Goal: Task Accomplishment & Management: Manage account settings

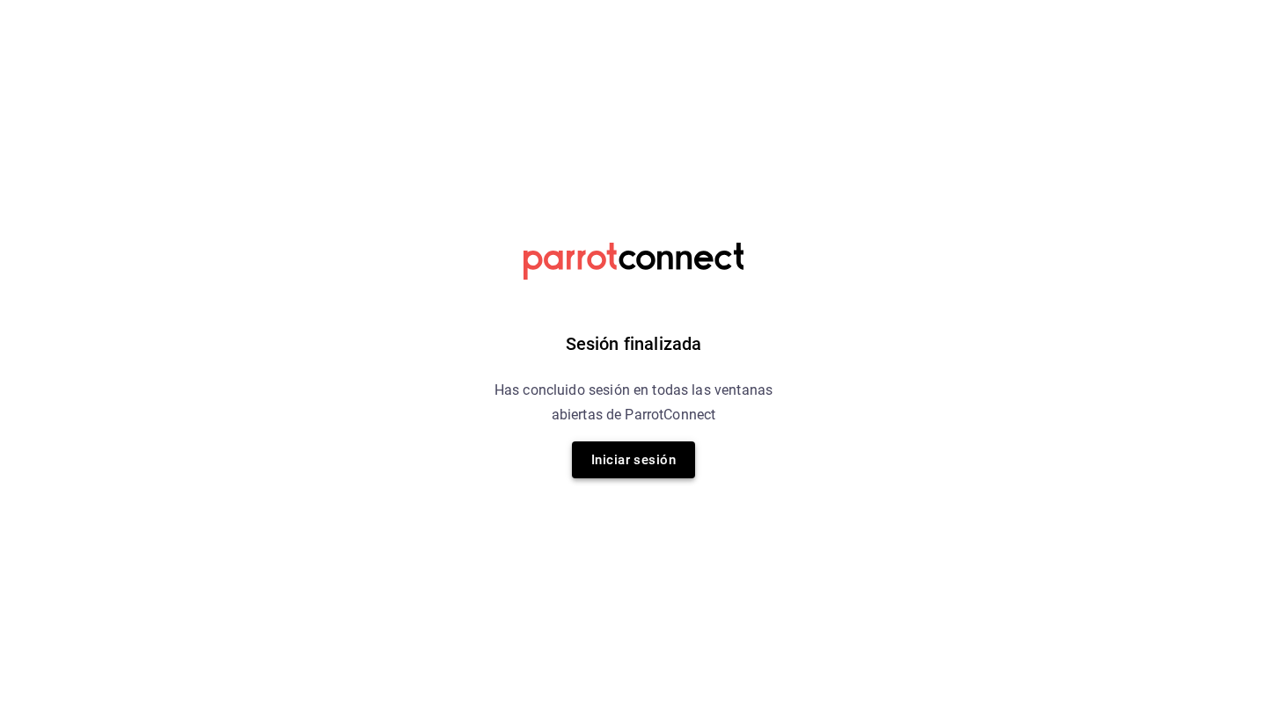
click at [661, 457] on button "Iniciar sesión" at bounding box center [633, 460] width 123 height 37
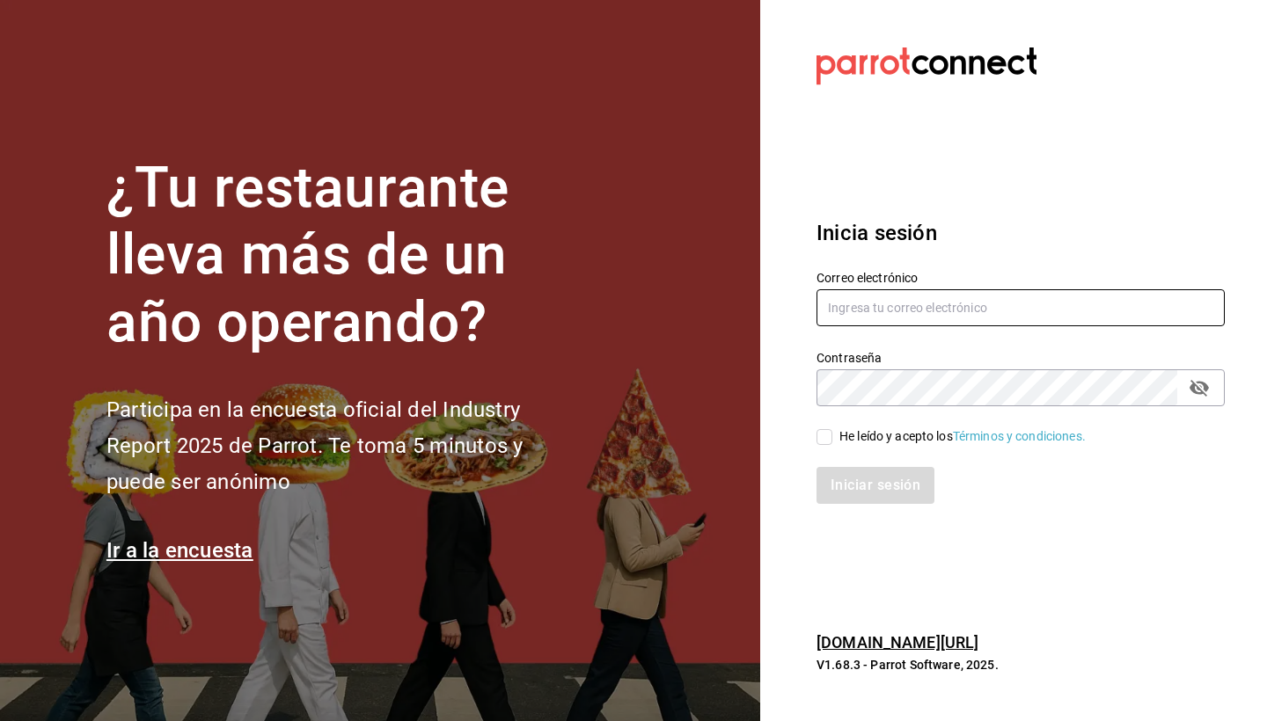
type input "[PERSON_NAME][EMAIL_ADDRESS][DOMAIN_NAME]"
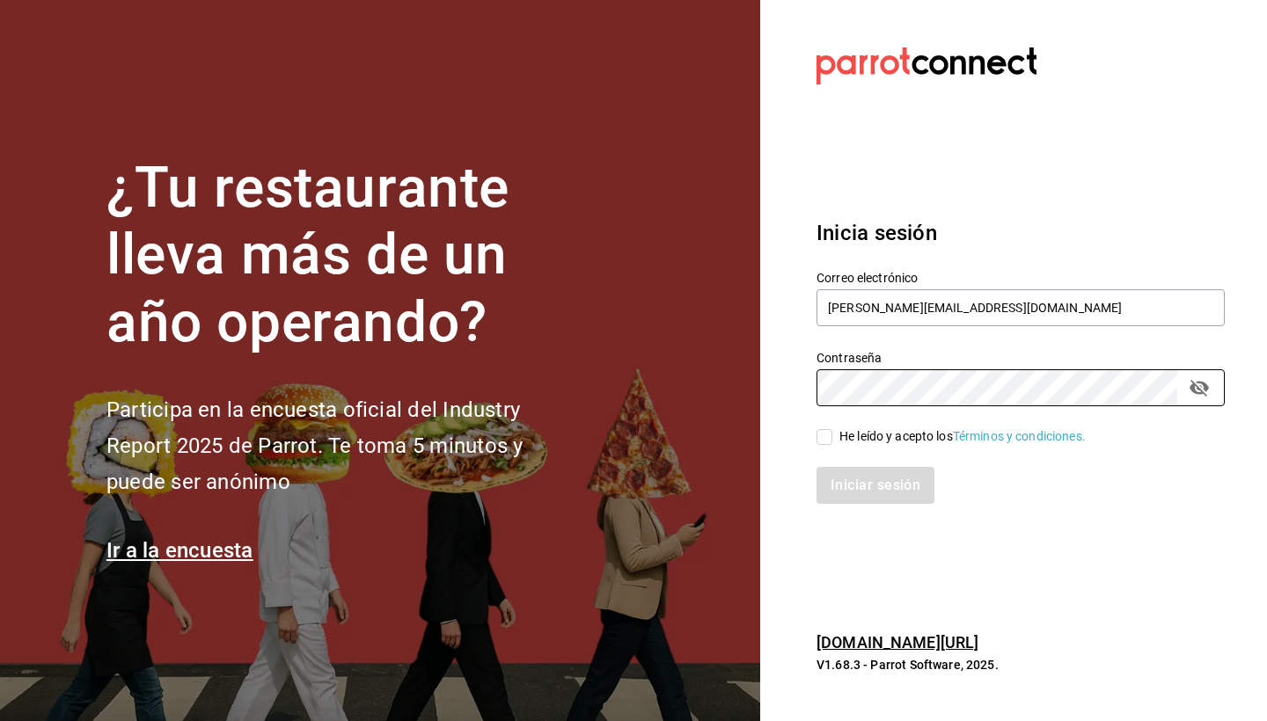
click at [820, 443] on input "He leído y acepto los Términos y condiciones." at bounding box center [824, 437] width 16 height 16
checkbox input "true"
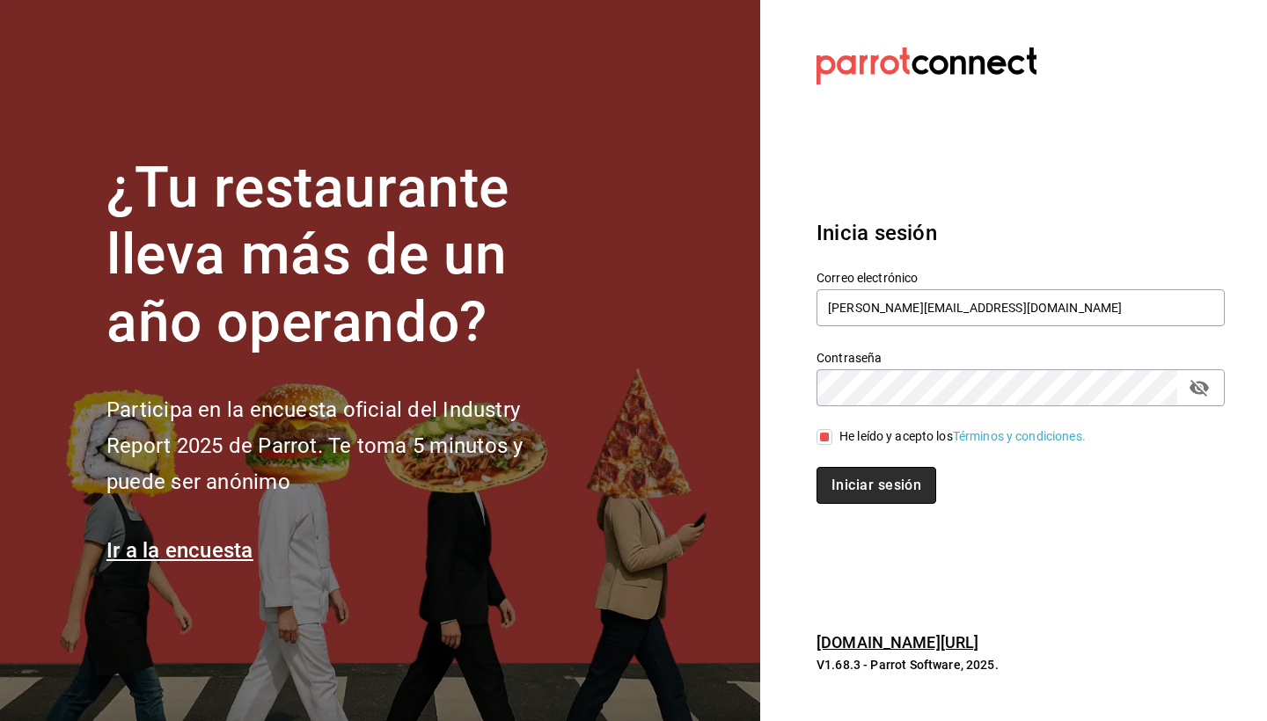
click at [837, 489] on button "Iniciar sesión" at bounding box center [876, 485] width 120 height 37
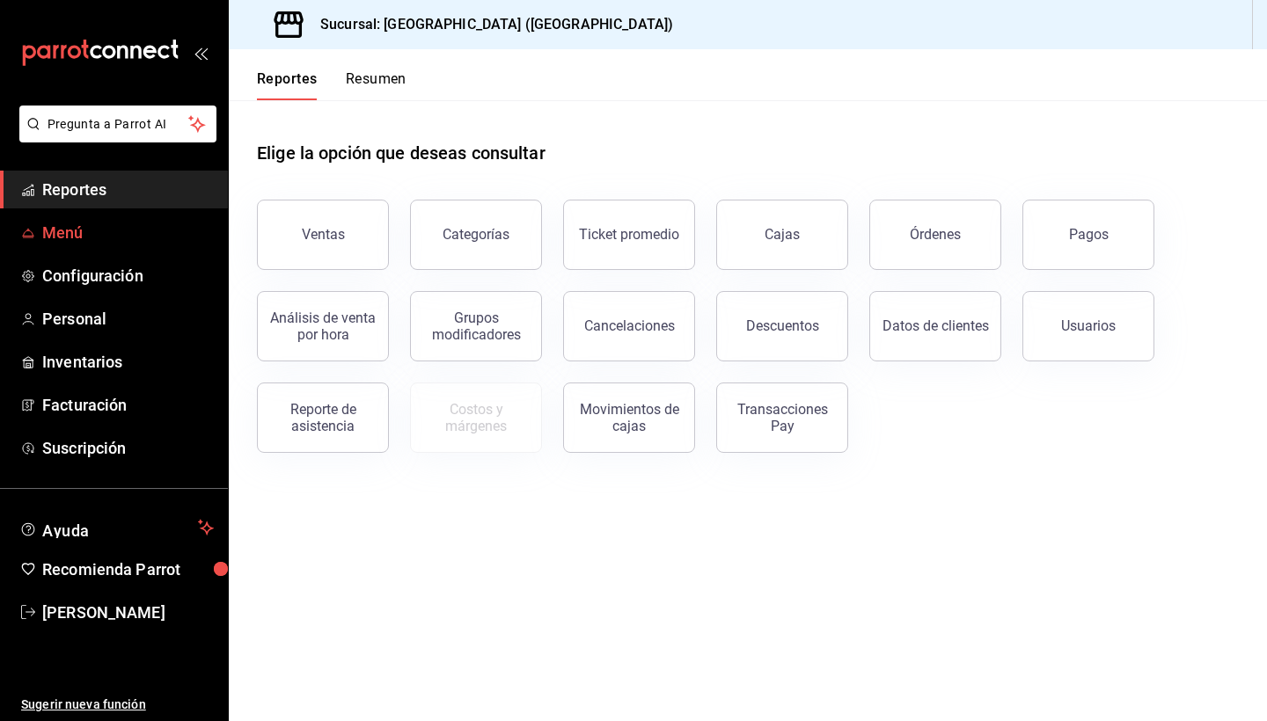
click at [91, 222] on span "Menú" at bounding box center [128, 233] width 172 height 24
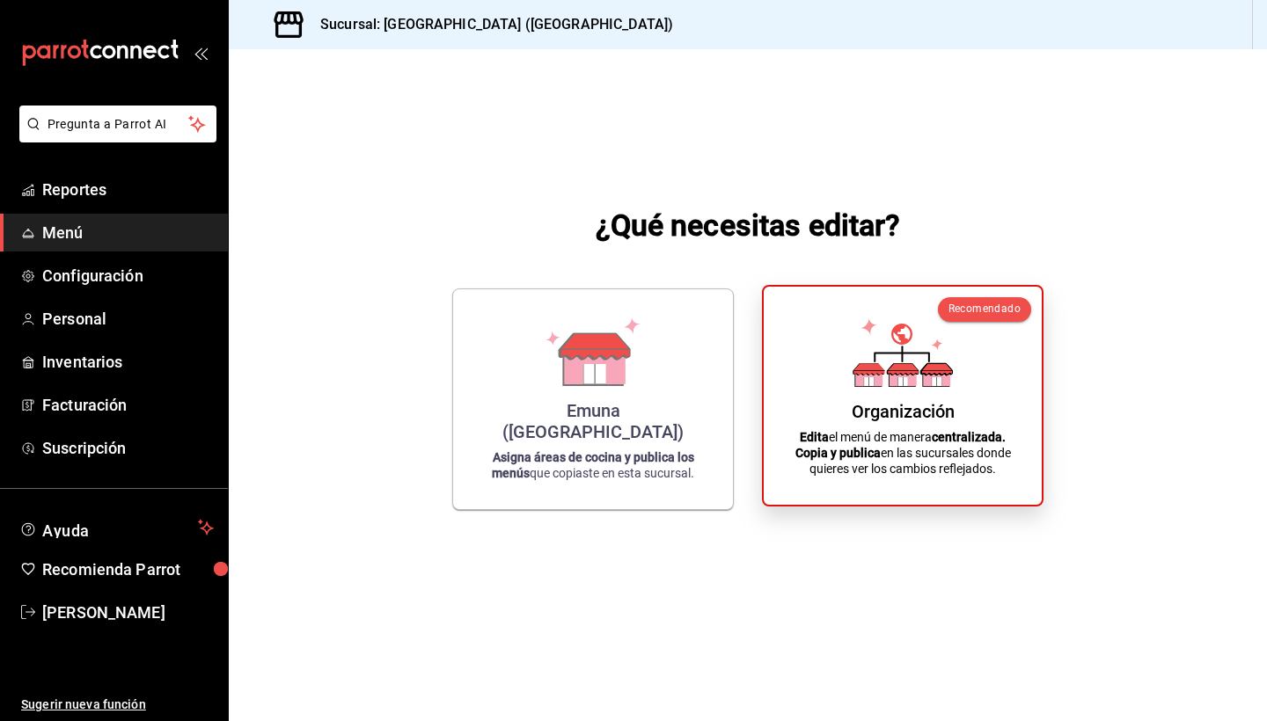
click at [910, 382] on icon at bounding box center [902, 377] width 27 height 17
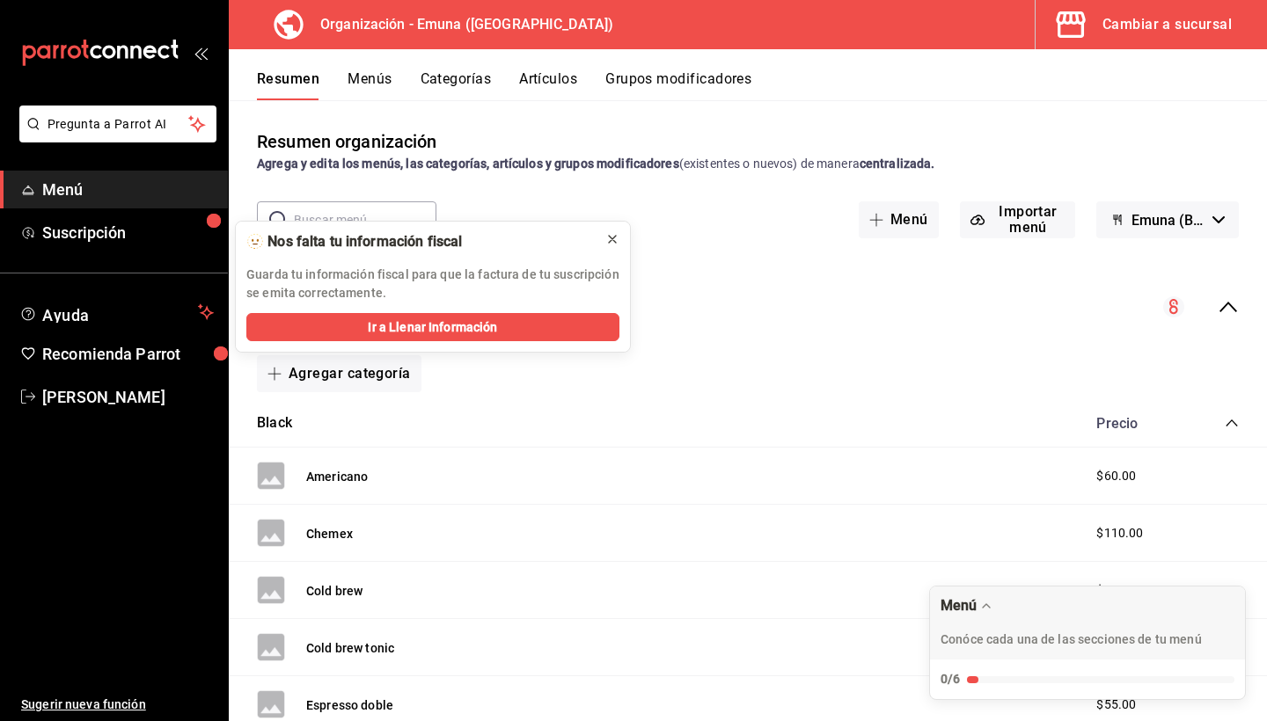
click at [614, 238] on icon at bounding box center [612, 239] width 14 height 14
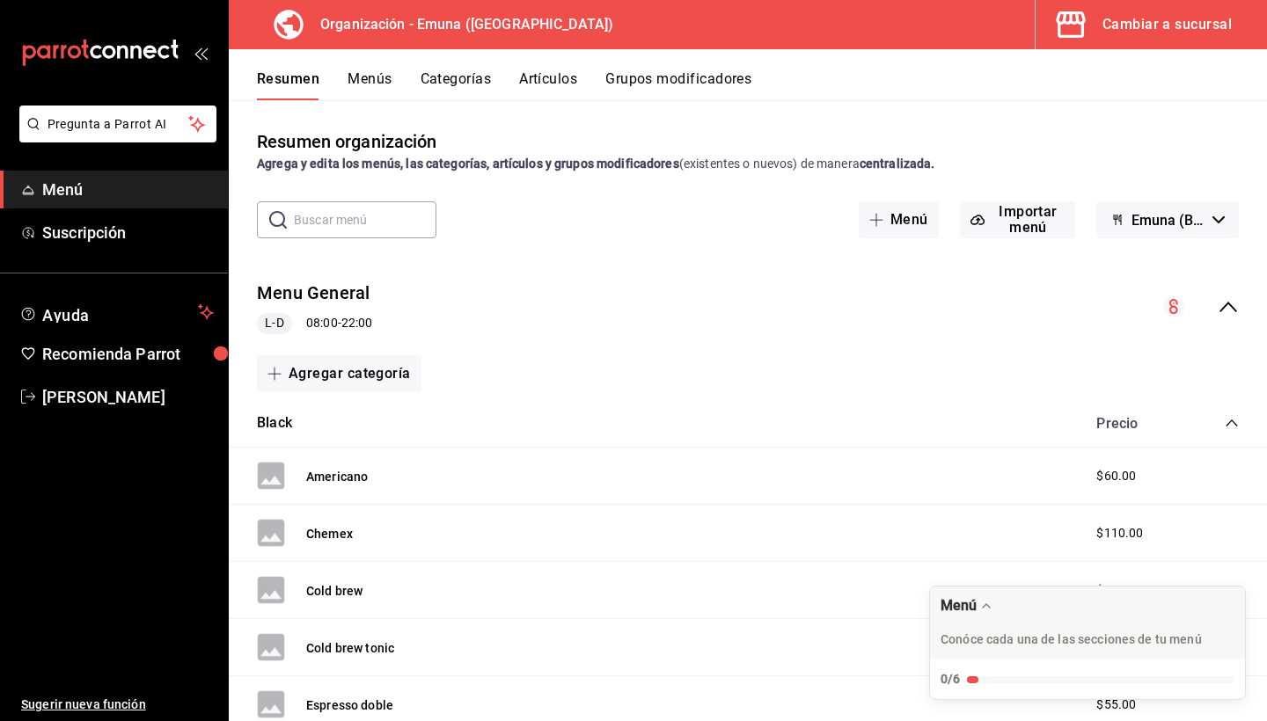
click at [370, 84] on button "Menús" at bounding box center [369, 85] width 44 height 30
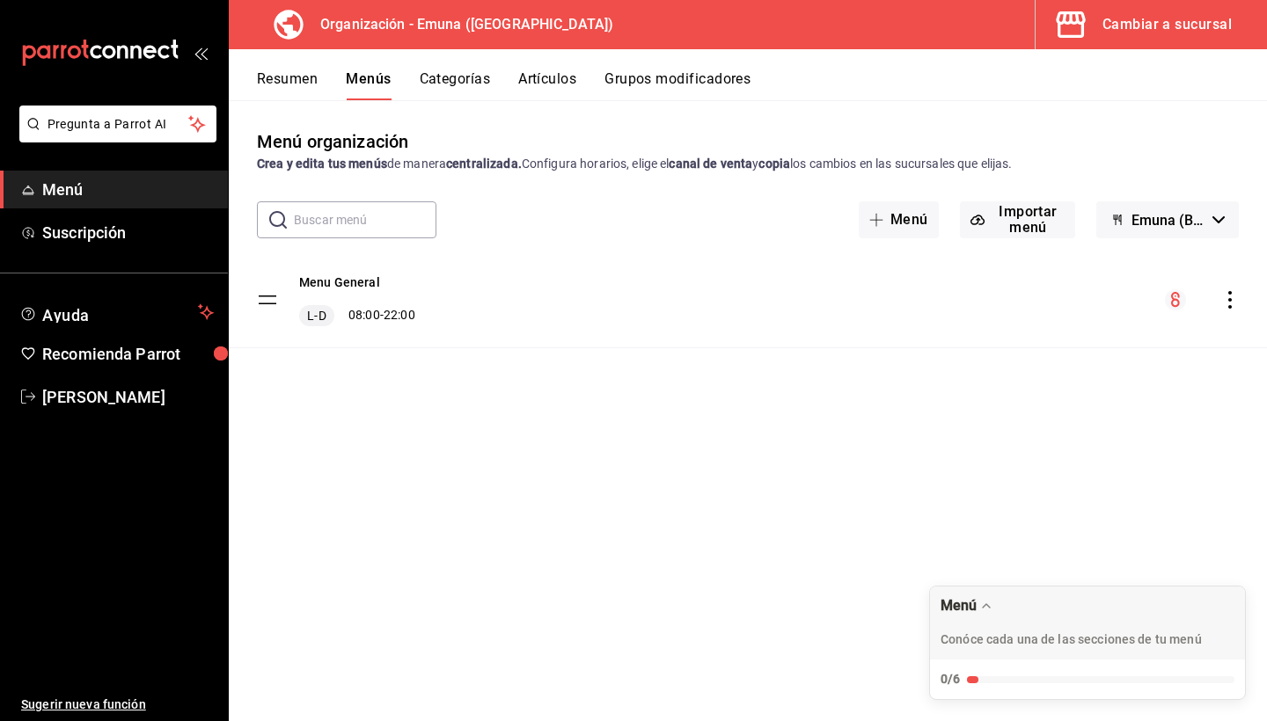
click at [1230, 305] on icon "actions" at bounding box center [1230, 300] width 4 height 18
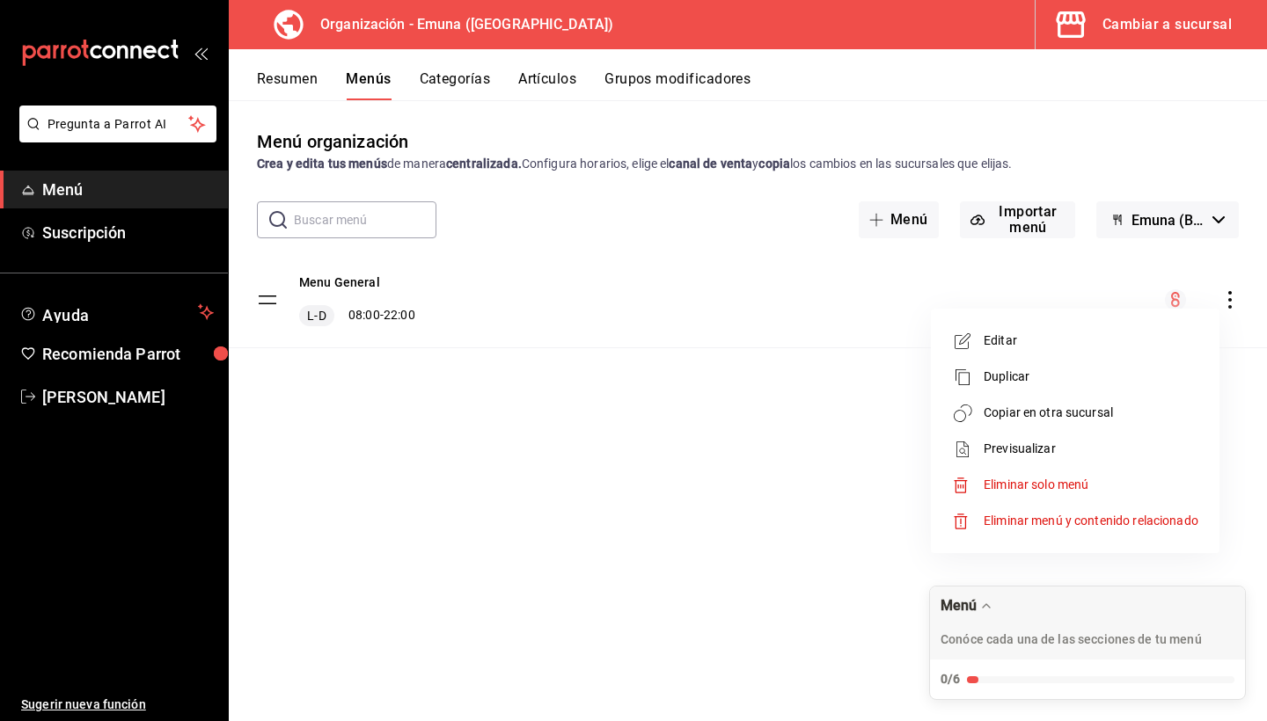
click at [1016, 347] on span "Editar" at bounding box center [1090, 341] width 215 height 18
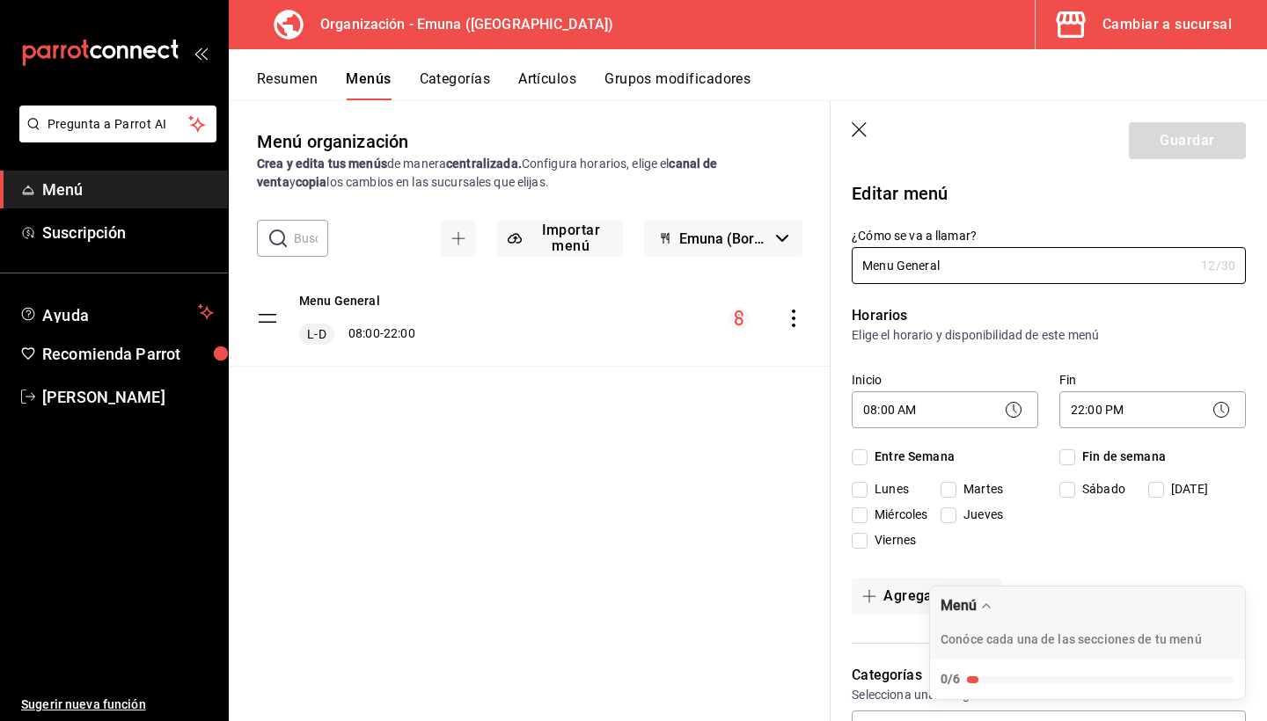
checkbox input "true"
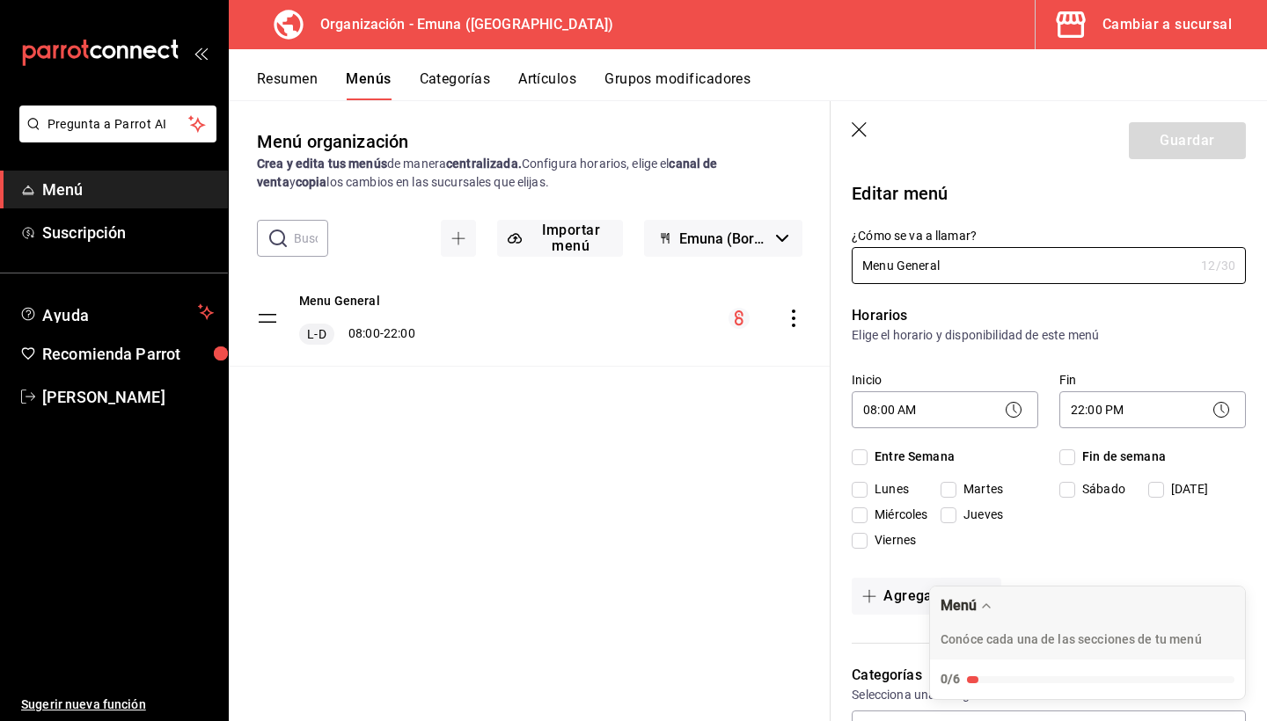
checkbox input "true"
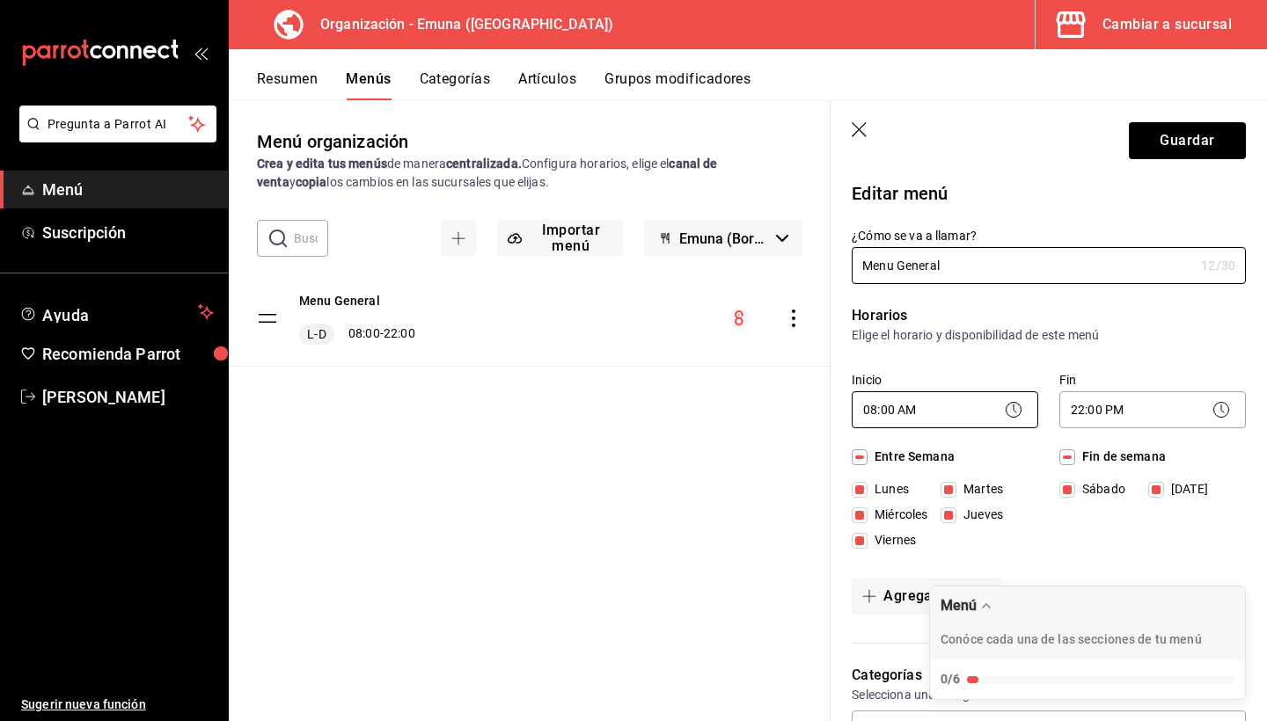
click at [873, 405] on body "Pregunta a Parrot AI Menú Suscripción Ayuda Recomienda Parrot Axel Cruz Montaño…" at bounding box center [633, 360] width 1267 height 721
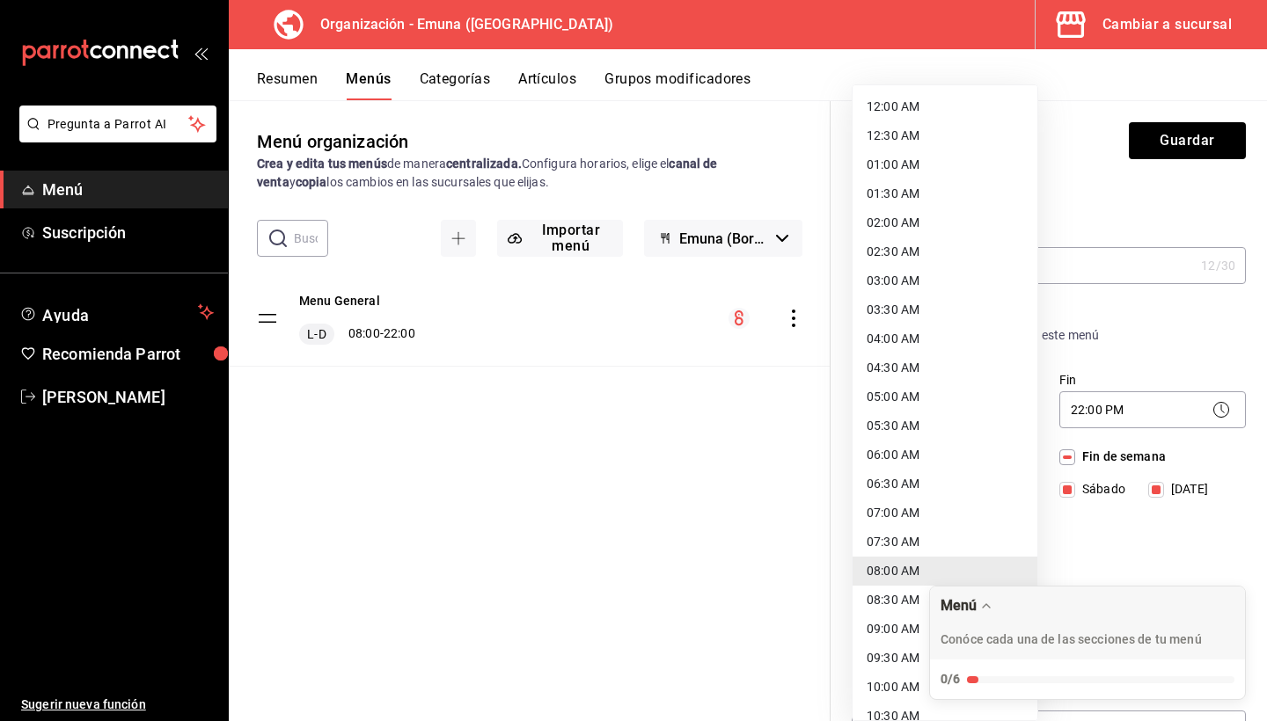
click at [925, 462] on li "06:00 AM" at bounding box center [944, 455] width 185 height 29
type input "06:00"
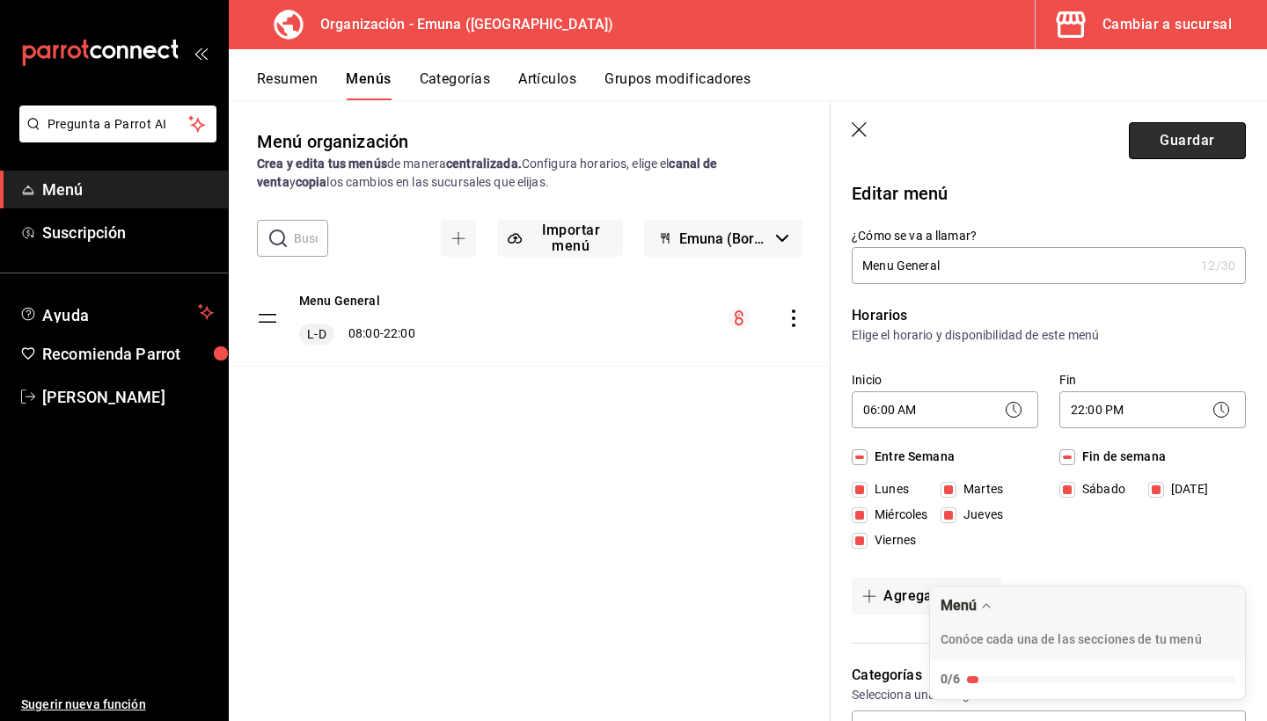
click at [1184, 133] on button "Guardar" at bounding box center [1187, 140] width 117 height 37
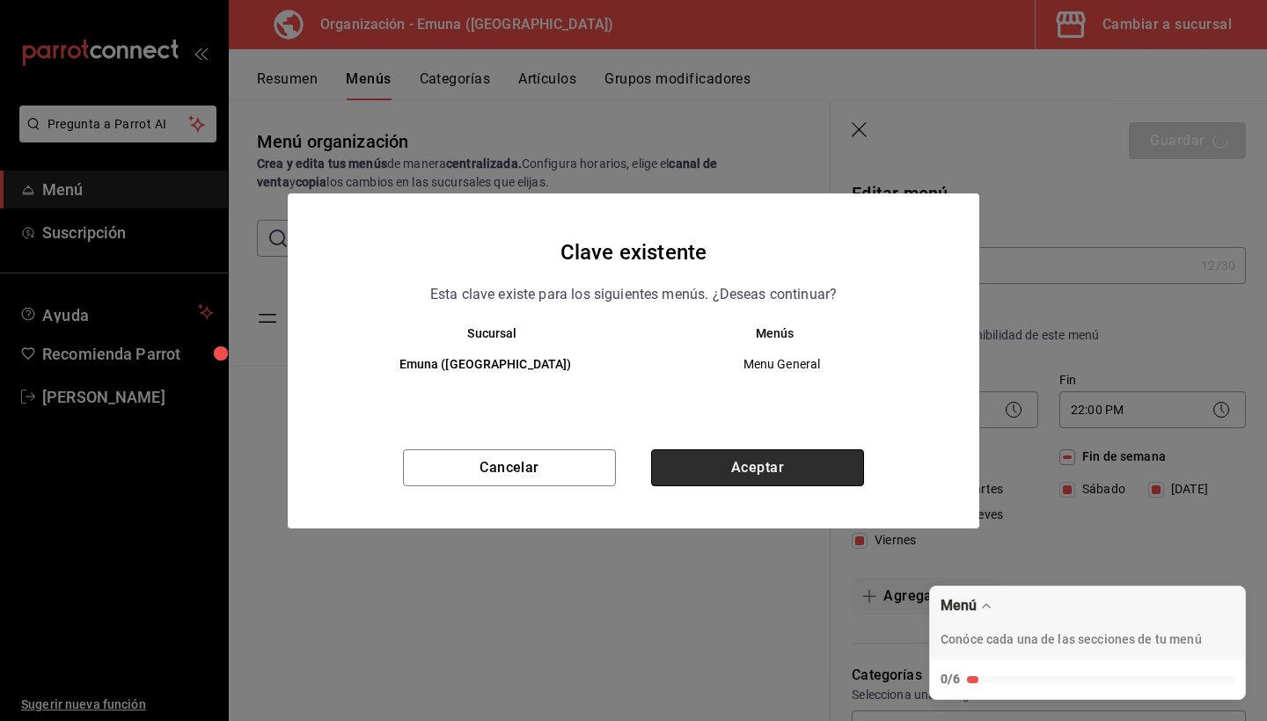
click at [757, 478] on button "Aceptar" at bounding box center [757, 467] width 213 height 37
checkbox input "false"
type input "1755952609780"
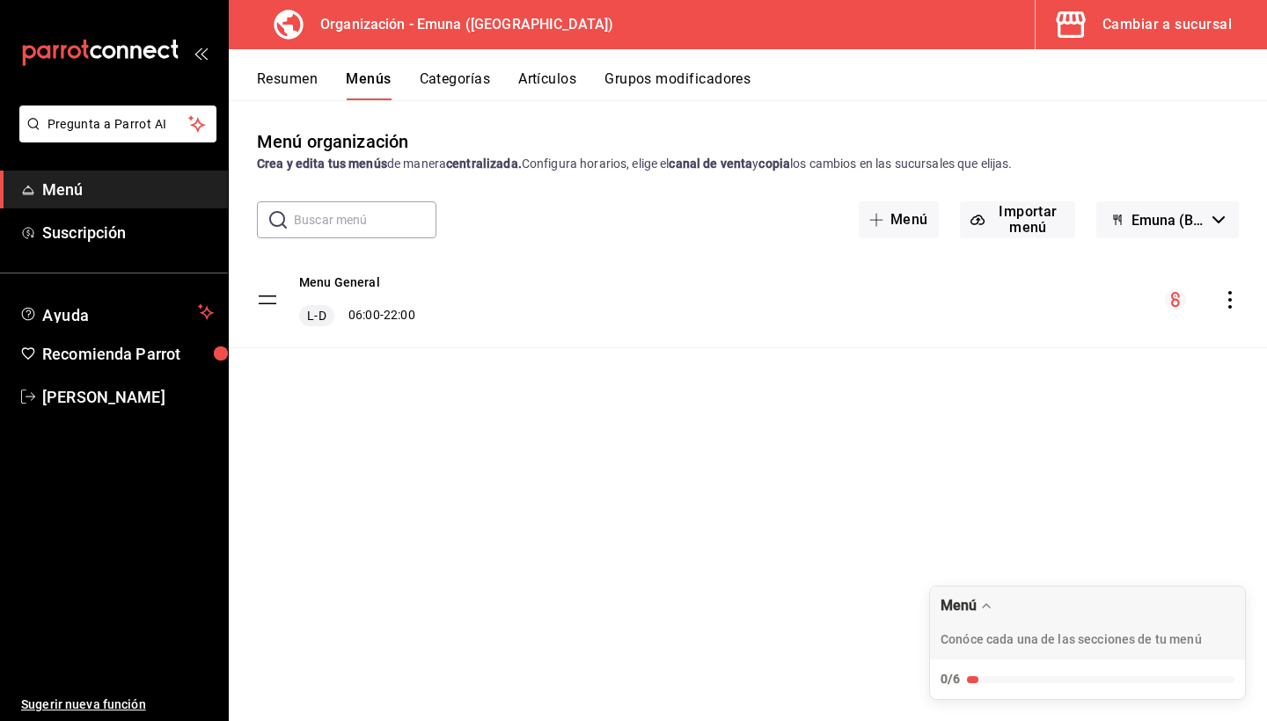
click at [1227, 299] on icon "actions" at bounding box center [1230, 300] width 18 height 18
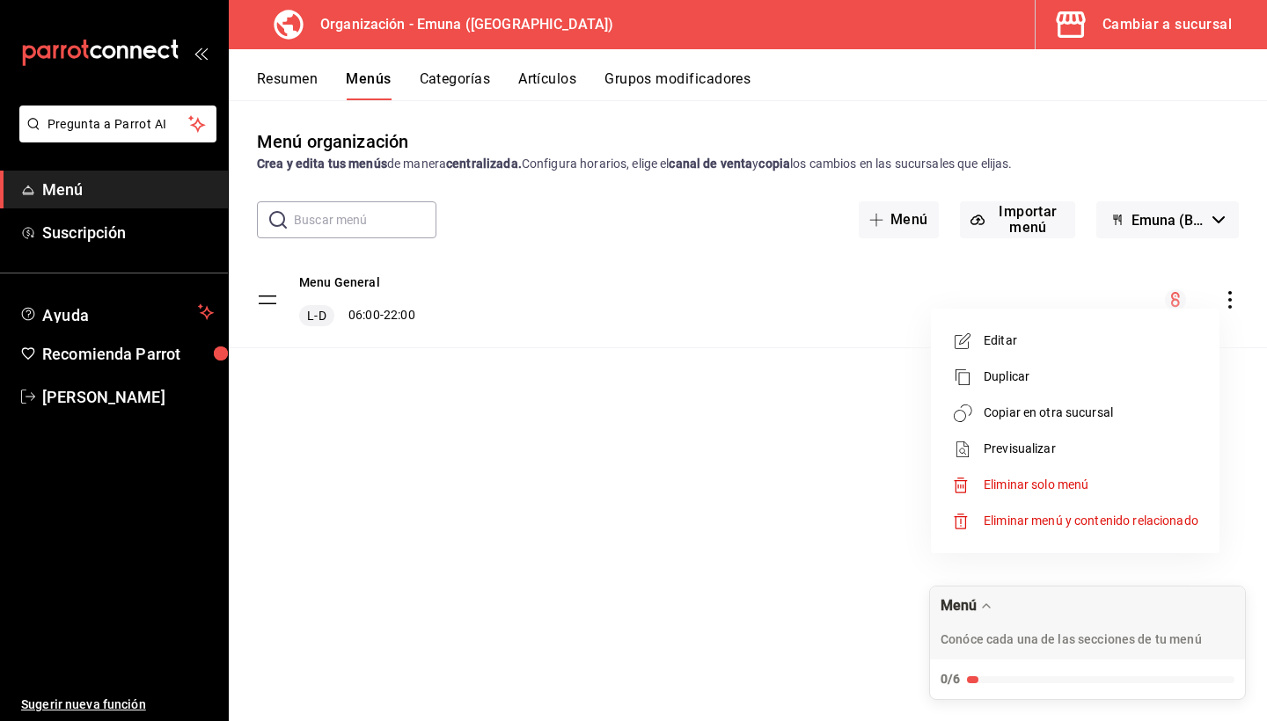
click at [1022, 414] on span "Copiar en otra sucursal" at bounding box center [1090, 413] width 215 height 18
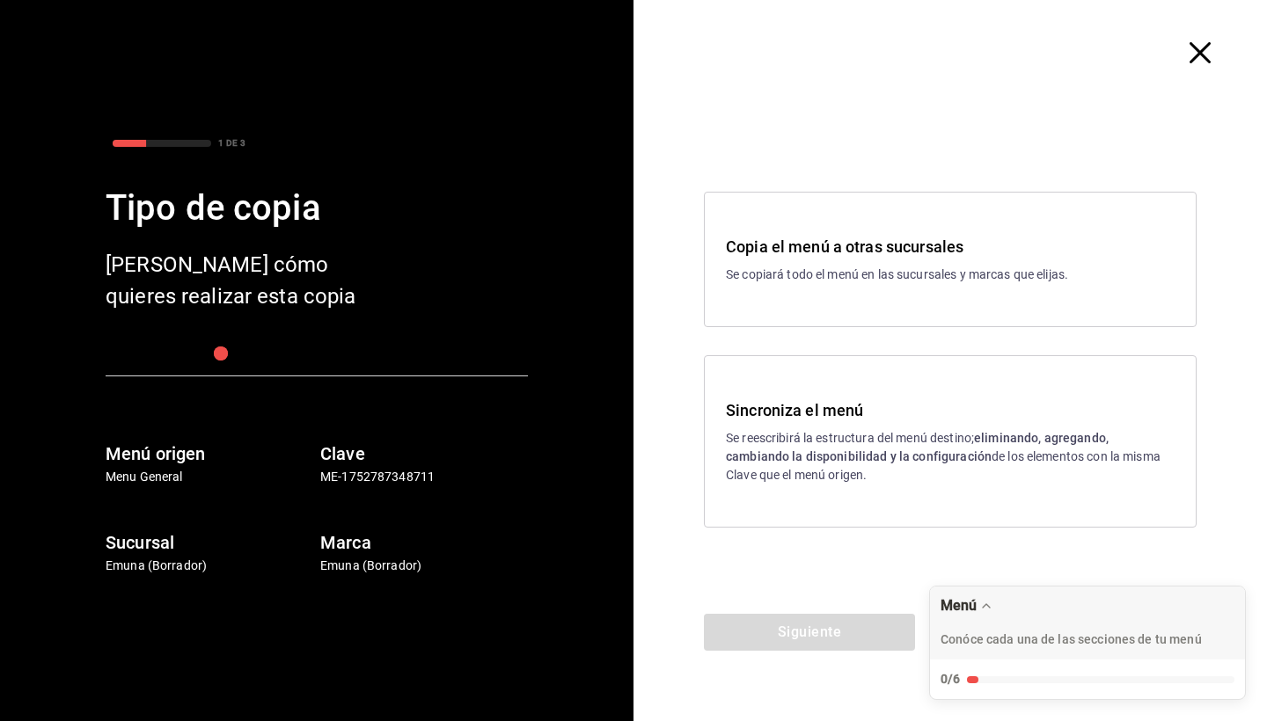
click at [814, 429] on p "Se reescribirá la estructura del menú destino; eliminando, agregando, cambiando…" at bounding box center [950, 456] width 449 height 55
click at [782, 637] on button "Siguiente" at bounding box center [809, 632] width 211 height 37
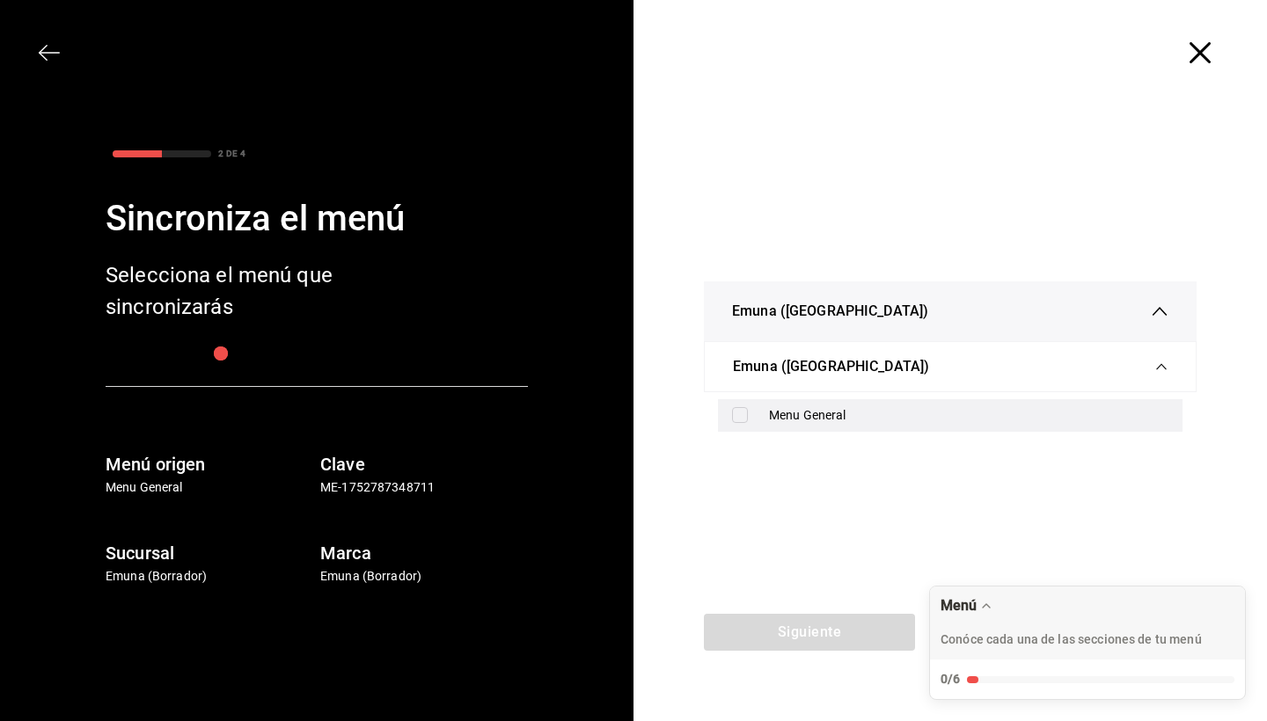
click at [749, 419] on label at bounding box center [743, 415] width 23 height 16
click at [748, 419] on input "checkbox" at bounding box center [740, 415] width 16 height 16
click at [746, 415] on input "checkbox" at bounding box center [740, 415] width 16 height 16
checkbox input "true"
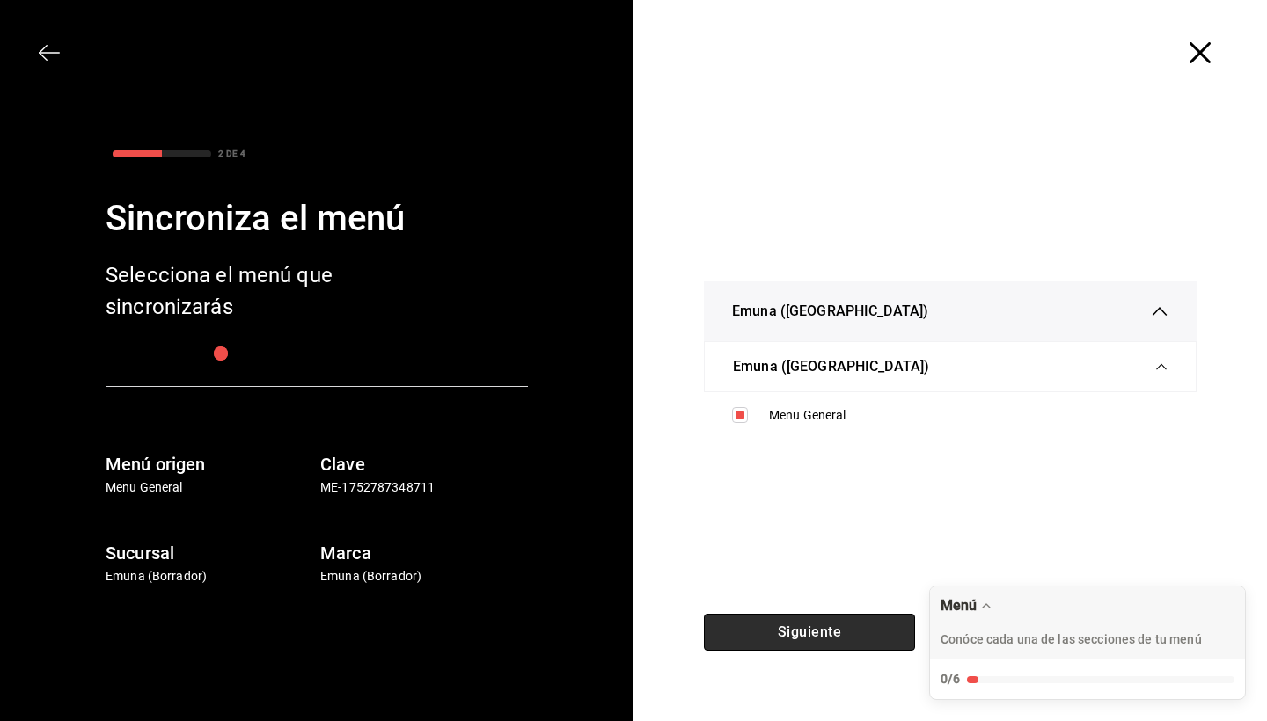
click at [817, 630] on button "Siguiente" at bounding box center [809, 632] width 211 height 37
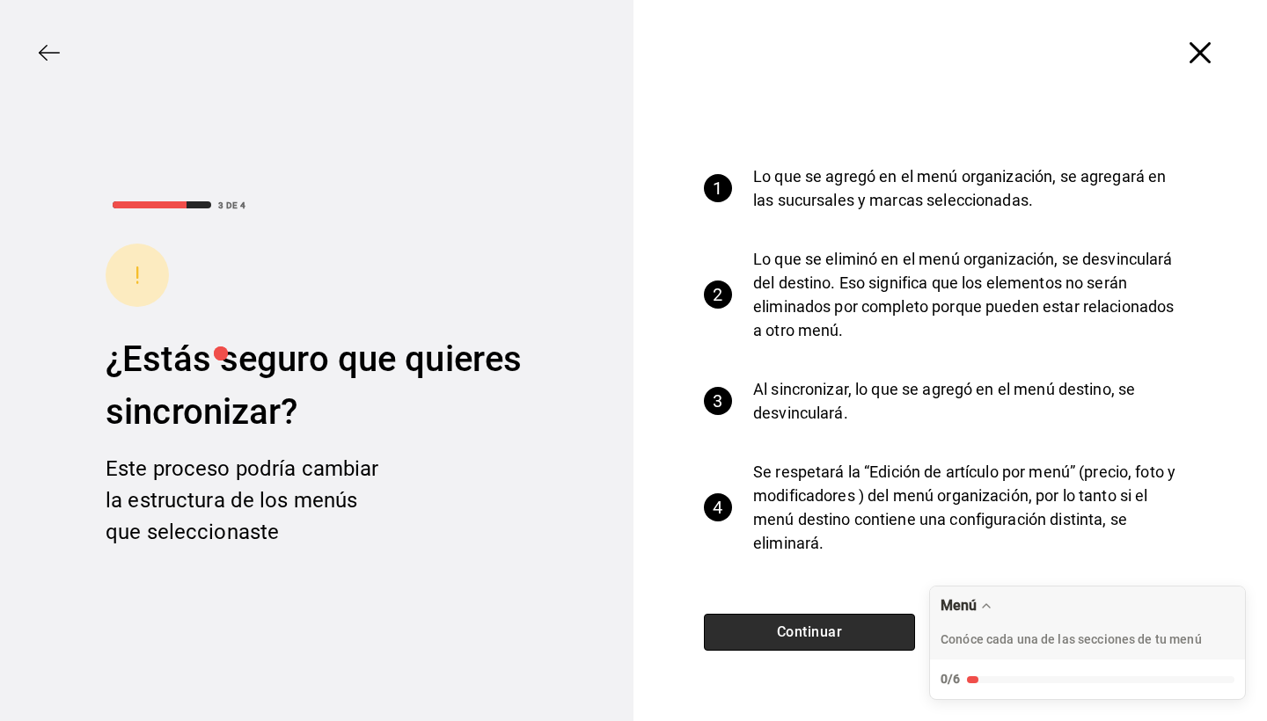
click at [860, 627] on button "Continuar" at bounding box center [809, 632] width 211 height 37
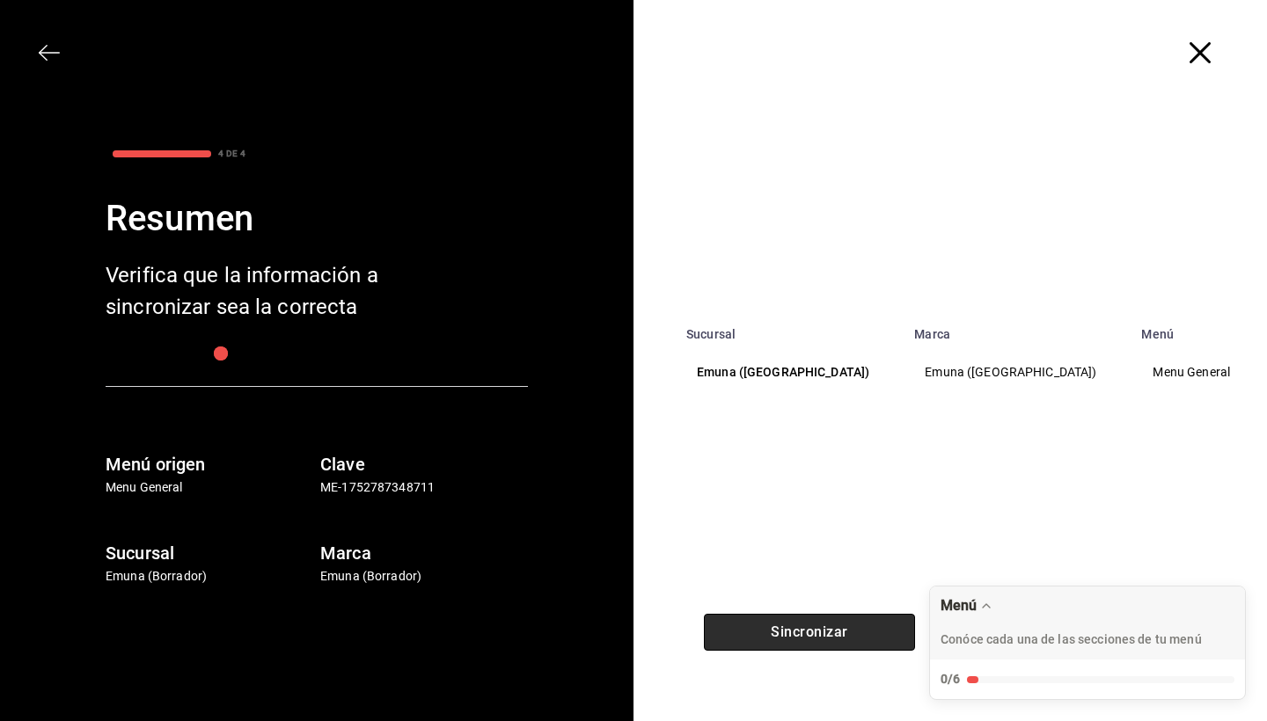
click at [841, 635] on button "Sincronizar" at bounding box center [809, 632] width 211 height 37
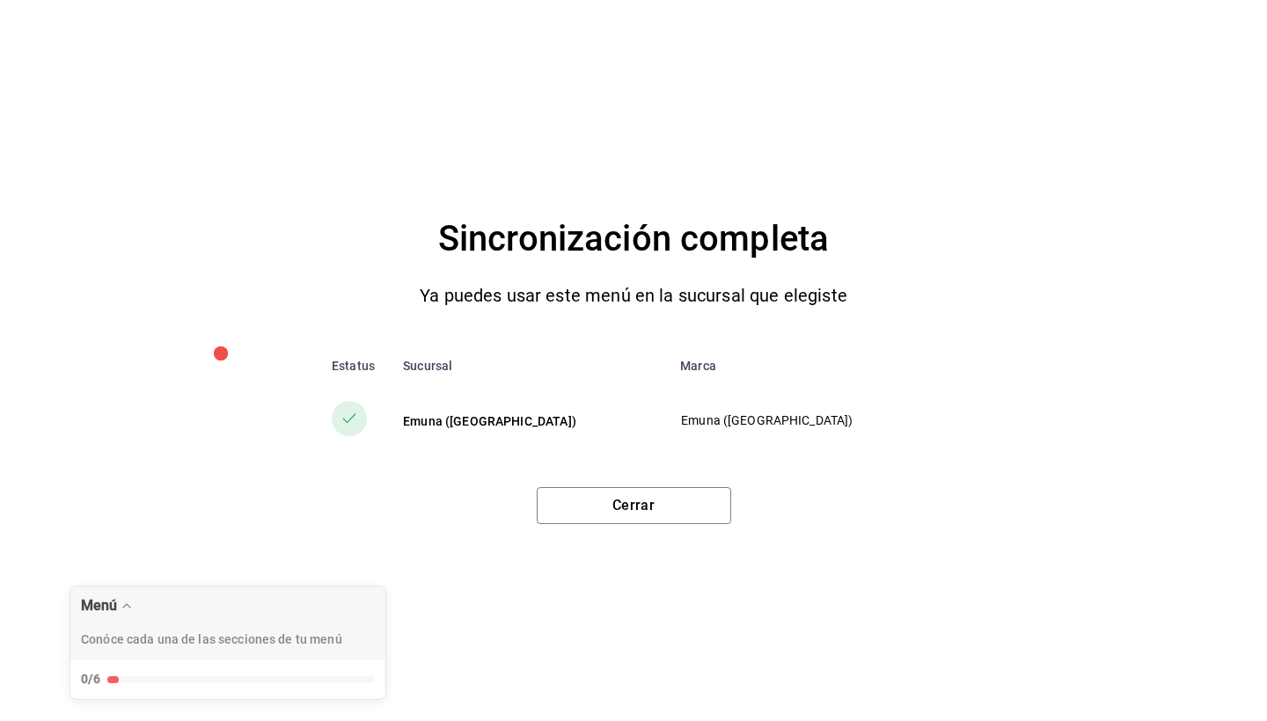
drag, startPoint x: 1056, startPoint y: 616, endPoint x: 186, endPoint y: 570, distance: 871.2
click at [186, 570] on body "Pregunta a Parrot AI Menú Suscripción Ayuda Recomienda Parrot Axel Cruz Montaño…" at bounding box center [633, 360] width 1267 height 721
click at [650, 513] on button "Cerrar" at bounding box center [634, 505] width 194 height 37
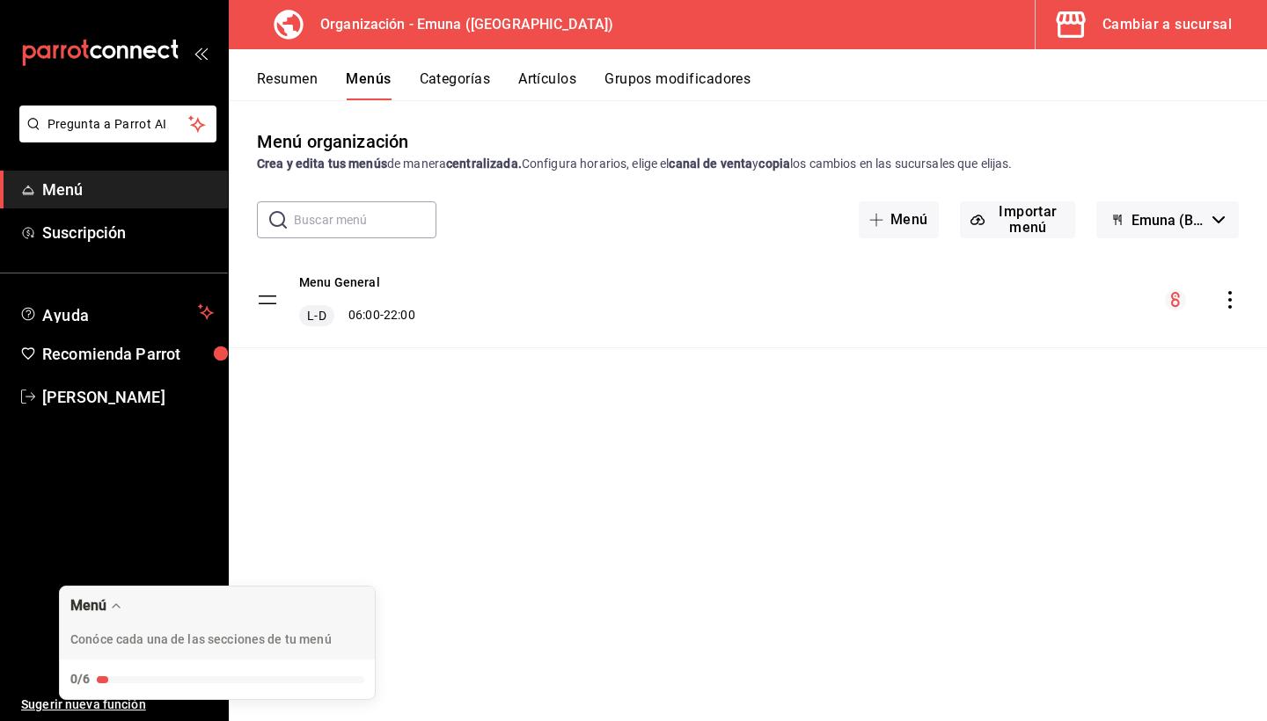
click at [1098, 28] on button "Cambiar a sucursal" at bounding box center [1143, 24] width 217 height 49
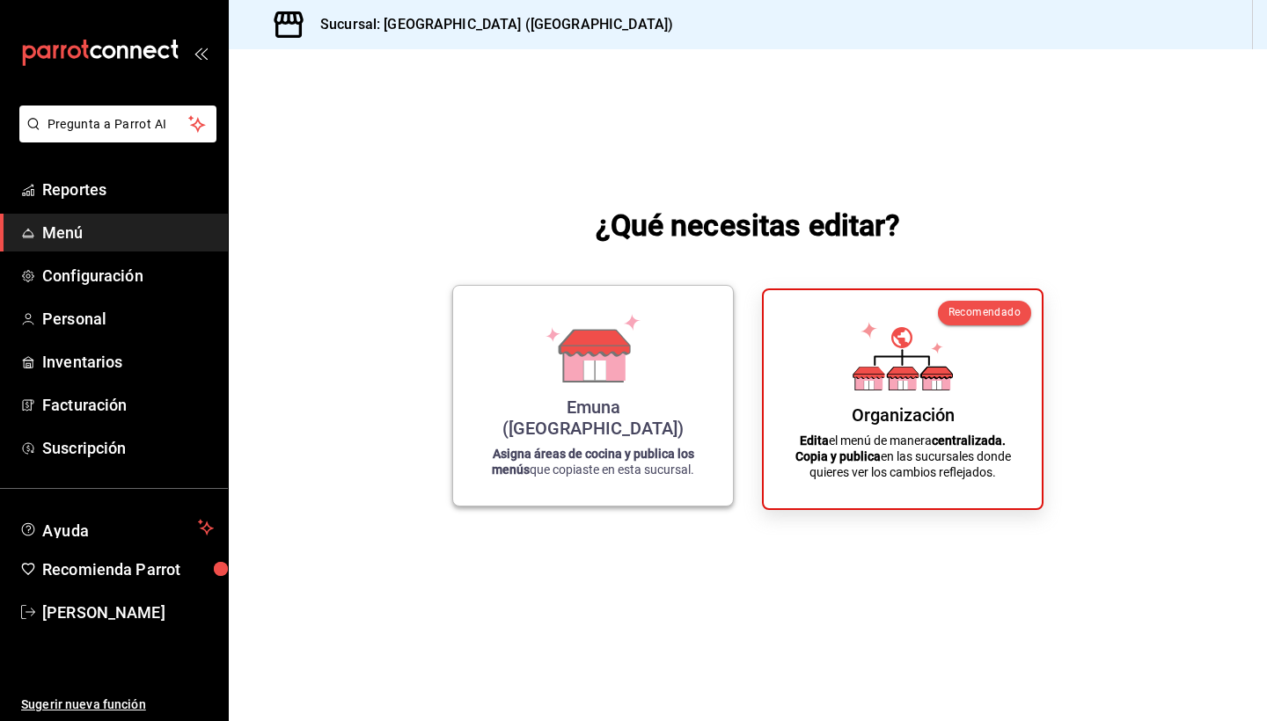
click at [591, 446] on div "Emuna (puebla) Asigna áreas de cocina y publica los menús que copiaste en esta …" at bounding box center [593, 396] width 238 height 192
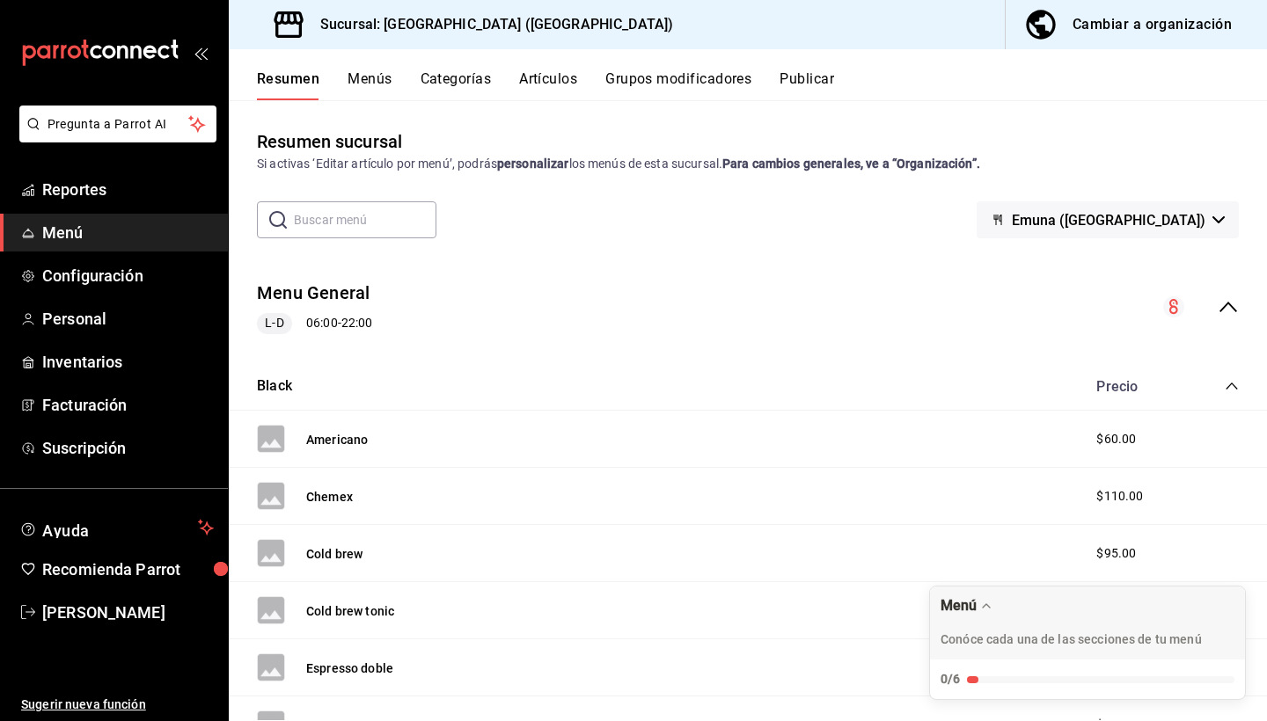
click at [369, 73] on button "Menús" at bounding box center [369, 85] width 44 height 30
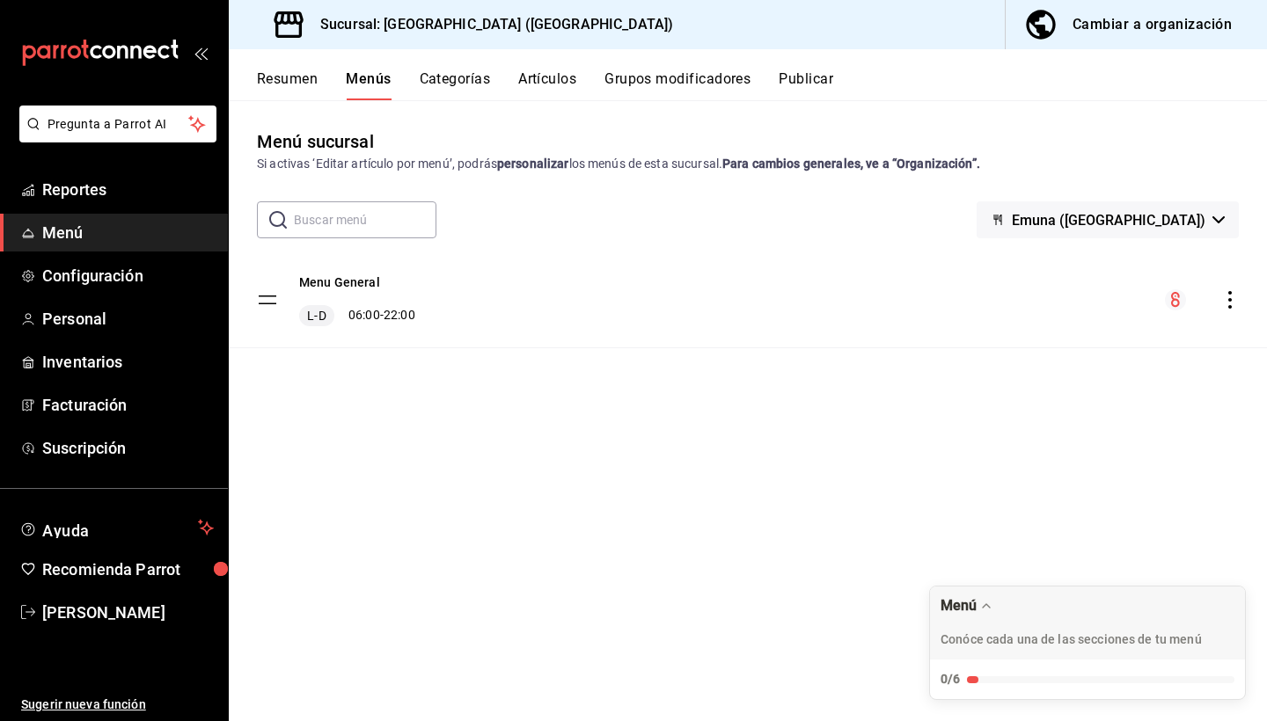
click at [1228, 302] on icon "actions" at bounding box center [1230, 300] width 18 height 18
click at [480, 456] on div at bounding box center [633, 360] width 1267 height 721
